Goal: Navigation & Orientation: Find specific page/section

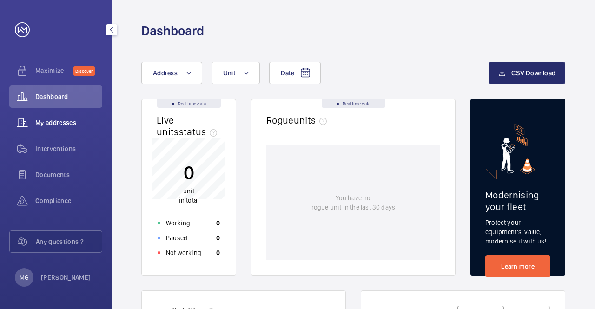
click at [59, 125] on span "My addresses" at bounding box center [68, 122] width 67 height 9
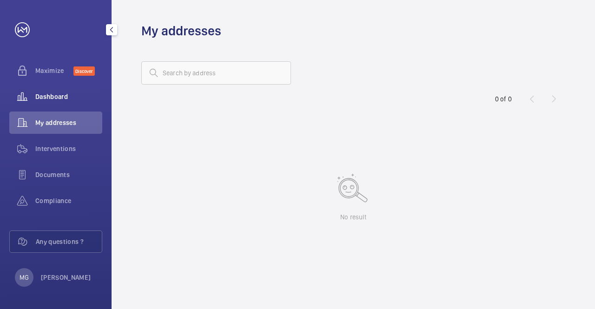
click at [48, 92] on span "Dashboard" at bounding box center [68, 96] width 67 height 9
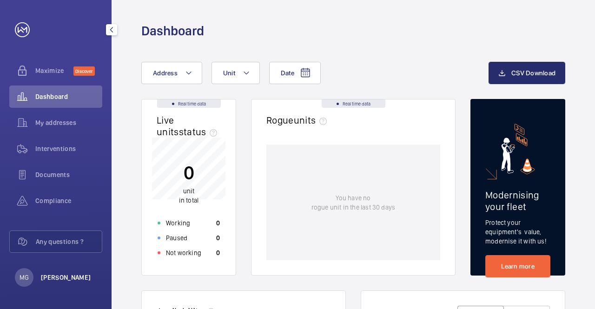
click at [73, 273] on p "[PERSON_NAME]" at bounding box center [66, 277] width 50 height 9
